Goal: Task Accomplishment & Management: Use online tool/utility

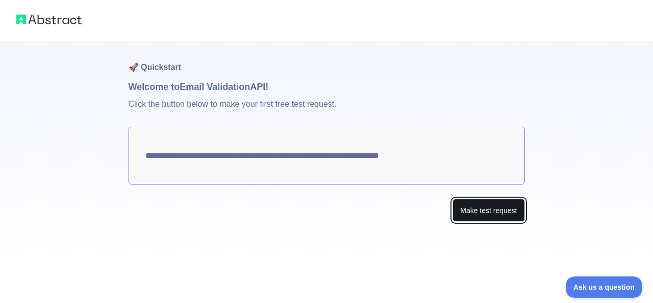
click at [478, 206] on button "Make test request" at bounding box center [489, 210] width 72 height 23
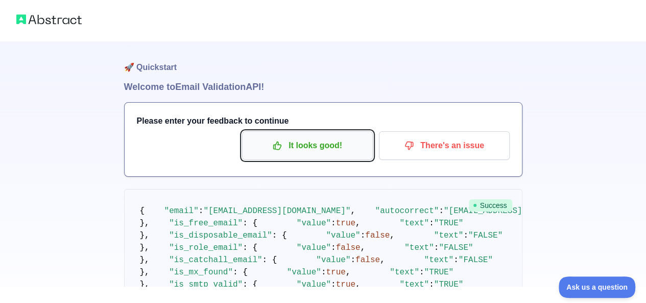
click at [348, 140] on p "It looks good!" at bounding box center [307, 145] width 115 height 17
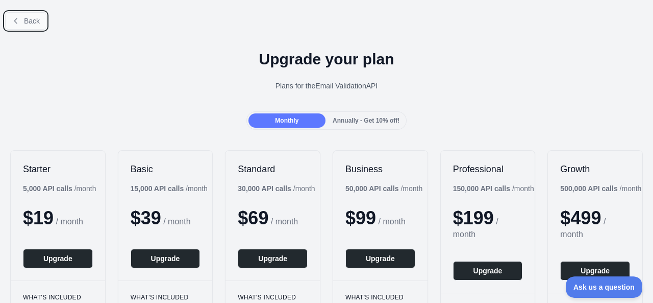
click at [11, 21] on button "Back" at bounding box center [25, 20] width 41 height 17
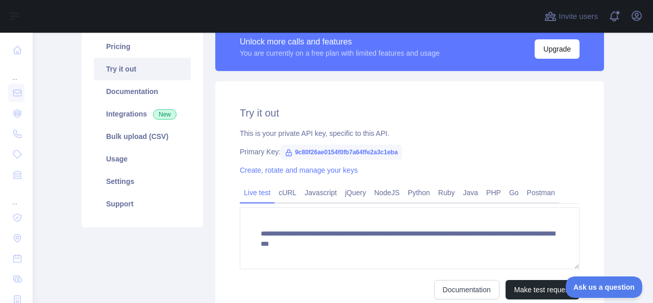
scroll to position [102, 0]
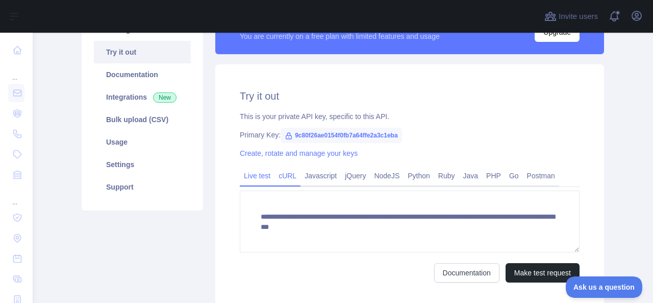
click at [280, 174] on link "cURL" at bounding box center [288, 175] width 26 height 16
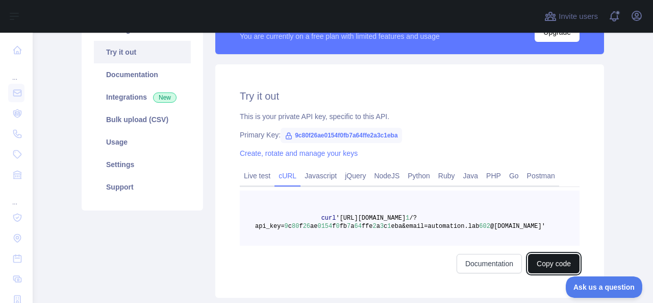
click at [559, 266] on button "Copy code" at bounding box center [554, 263] width 52 height 19
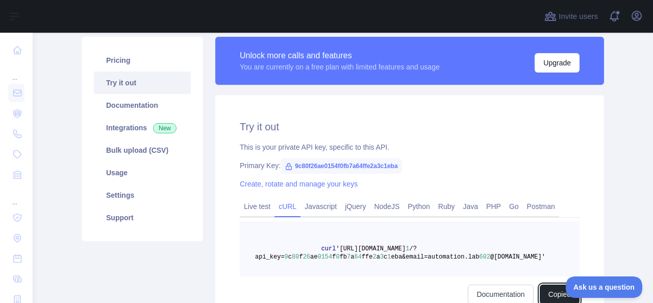
scroll to position [0, 0]
